Goal: Information Seeking & Learning: Learn about a topic

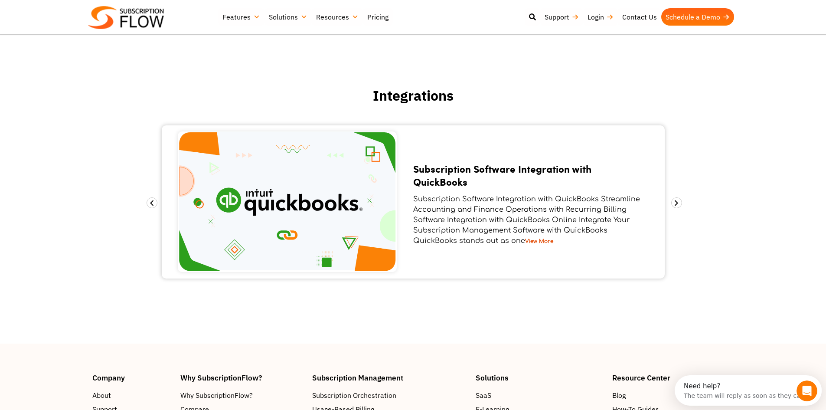
scroll to position [1308, 0]
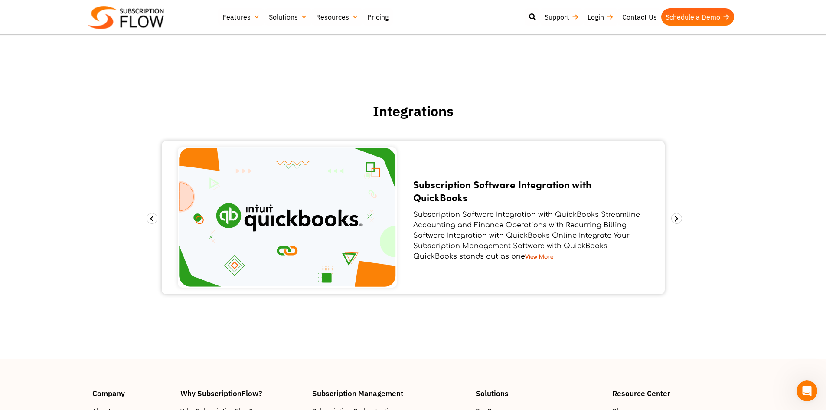
click at [336, 207] on img at bounding box center [287, 217] width 219 height 141
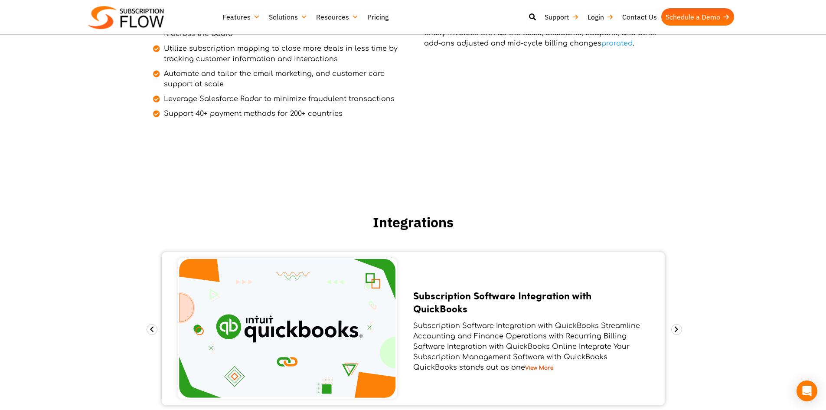
scroll to position [1296, 0]
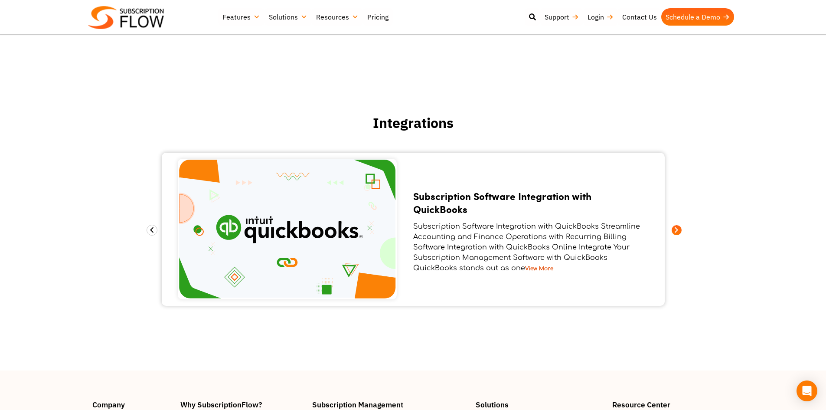
click at [673, 228] on span at bounding box center [677, 230] width 11 height 11
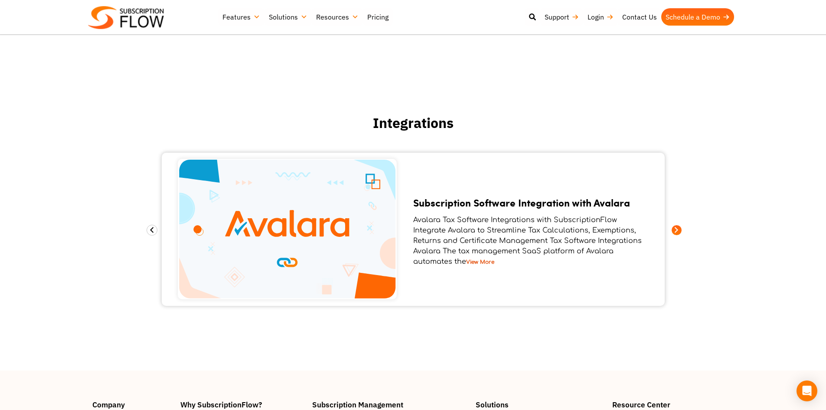
click at [673, 228] on span at bounding box center [677, 230] width 11 height 11
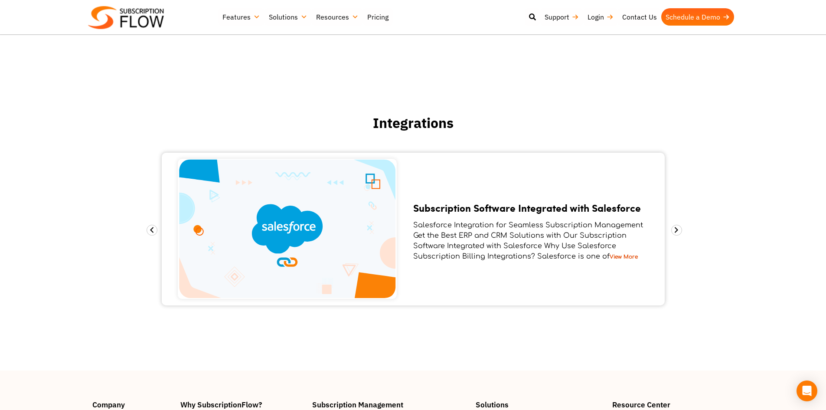
click at [618, 254] on link "View More" at bounding box center [624, 257] width 28 height 6
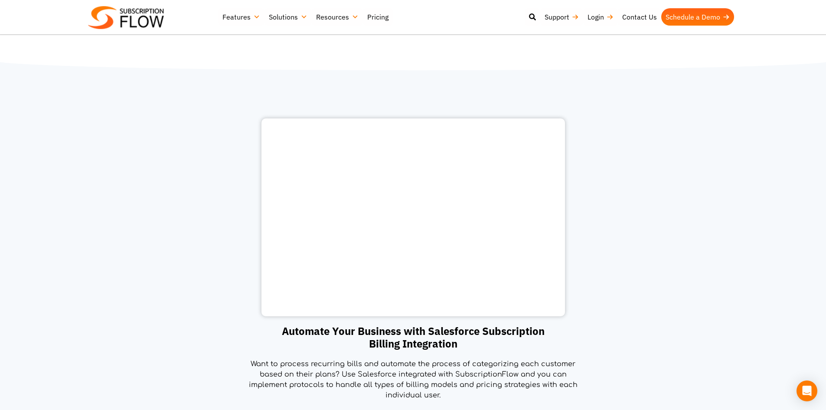
scroll to position [564, 0]
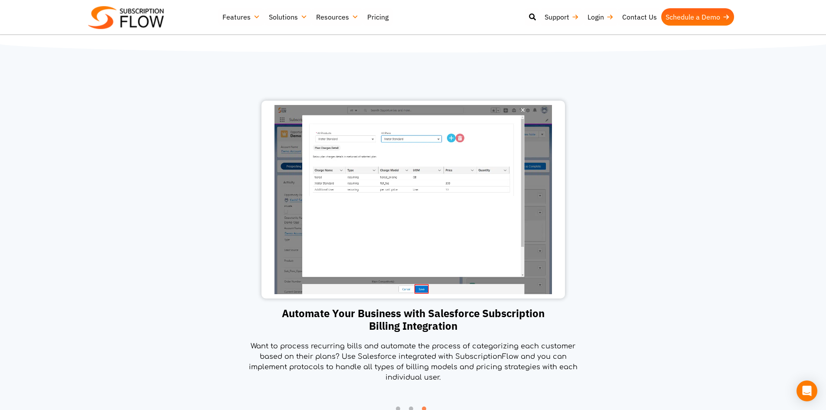
click at [472, 247] on img at bounding box center [414, 199] width 278 height 189
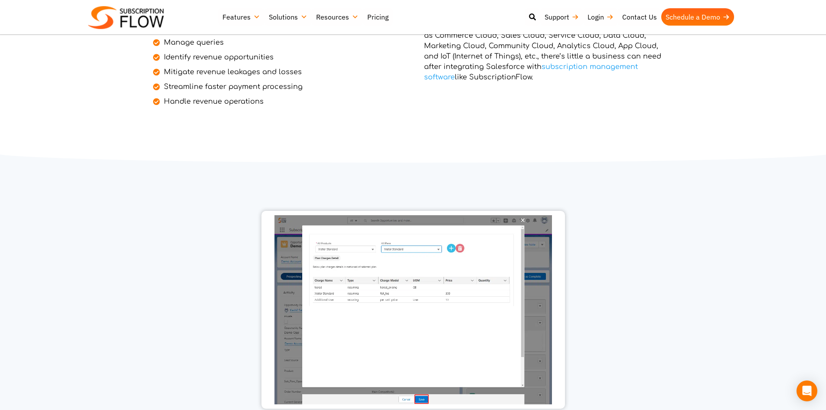
scroll to position [432, 0]
